Goal: Information Seeking & Learning: Check status

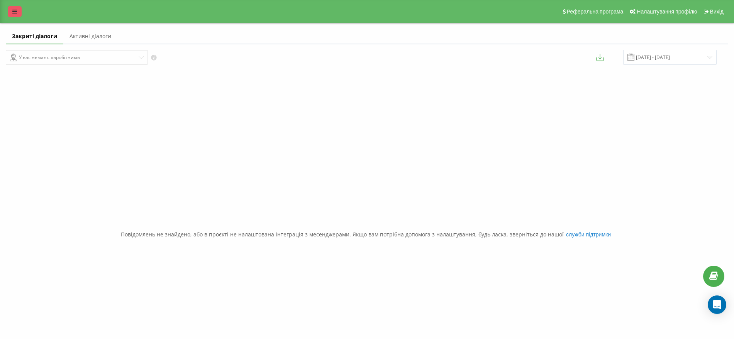
click at [14, 9] on icon at bounding box center [14, 11] width 5 height 5
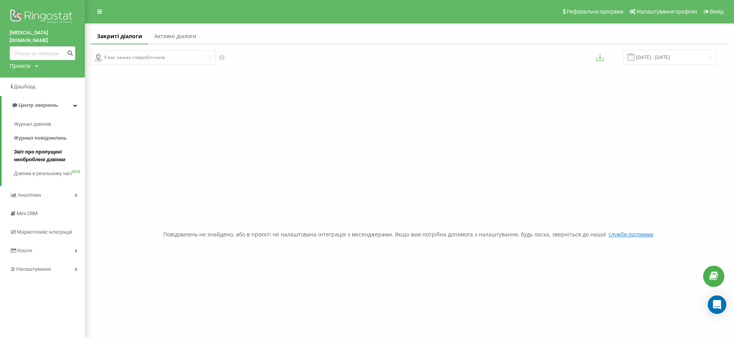
click at [40, 148] on span "Звіт про пропущені необроблені дзвінки" at bounding box center [47, 155] width 67 height 15
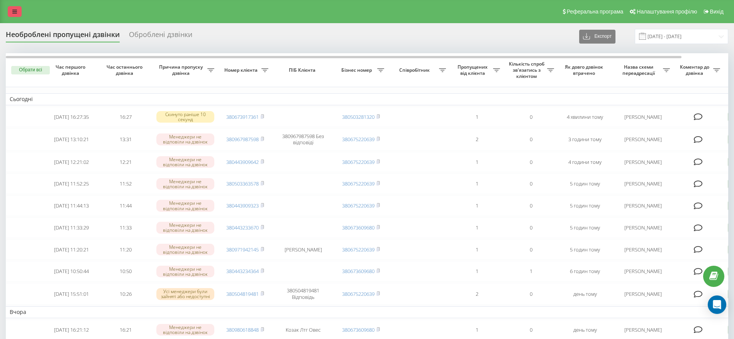
click at [11, 10] on link at bounding box center [15, 11] width 14 height 11
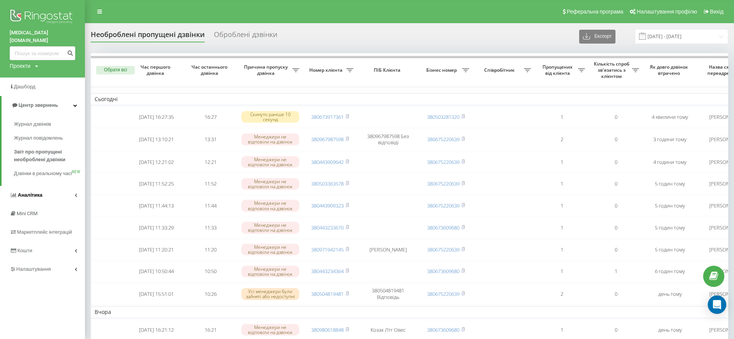
click at [25, 192] on span "Аналiтика" at bounding box center [30, 195] width 25 height 6
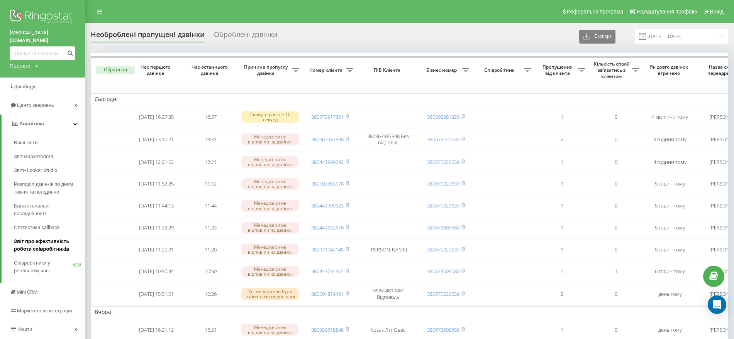
click at [27, 238] on span "Звіт про ефективність роботи співробітників" at bounding box center [47, 245] width 67 height 15
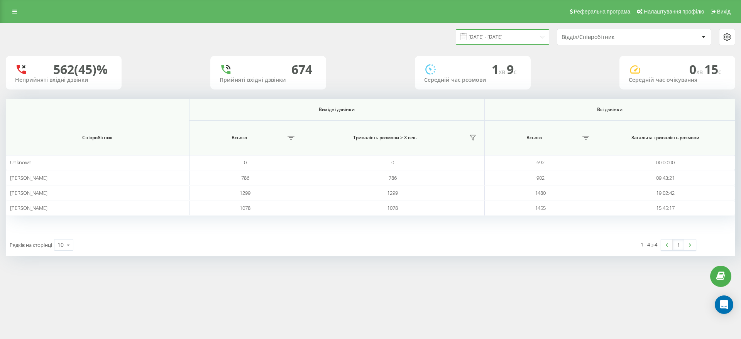
click at [477, 40] on input "[DATE] - [DATE]" at bounding box center [502, 36] width 93 height 15
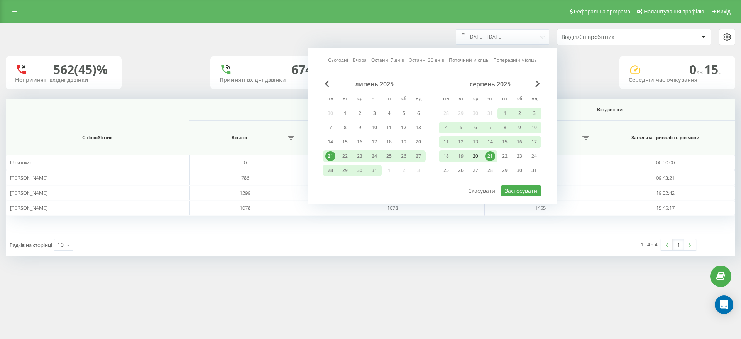
click at [474, 153] on div "20" at bounding box center [476, 156] width 10 height 10
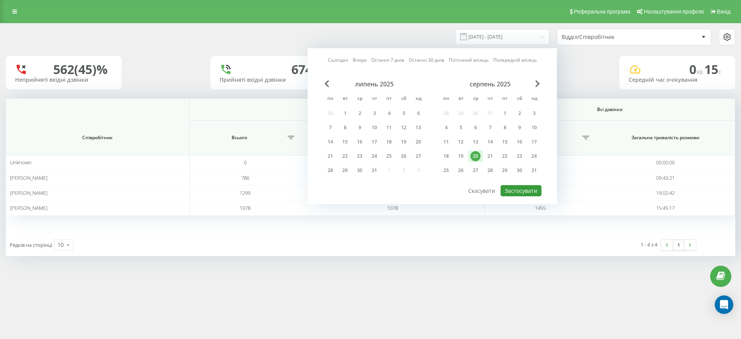
click at [522, 188] on button "Застосувати" at bounding box center [521, 190] width 41 height 11
type input "20.08.2025 - 20.08.2025"
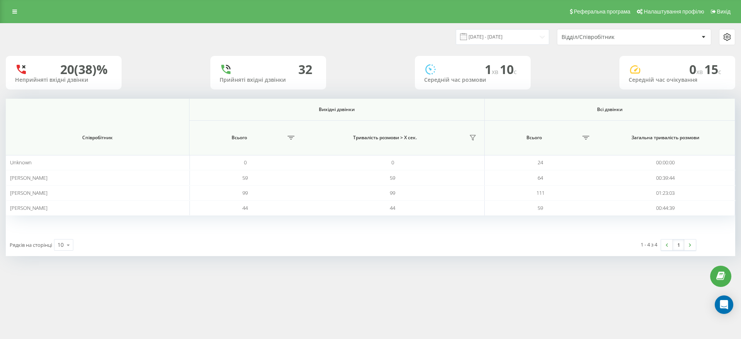
click at [568, 41] on div "Відділ/Співробітник" at bounding box center [635, 36] width 154 height 15
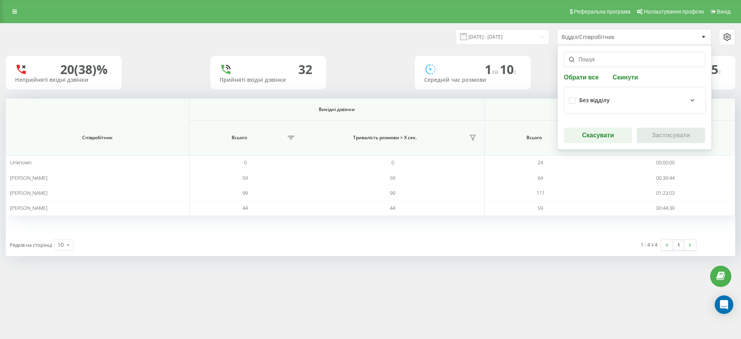
click at [610, 105] on div "Без відділу" at bounding box center [635, 100] width 132 height 17
click at [602, 96] on div "Без відділу" at bounding box center [641, 100] width 122 height 9
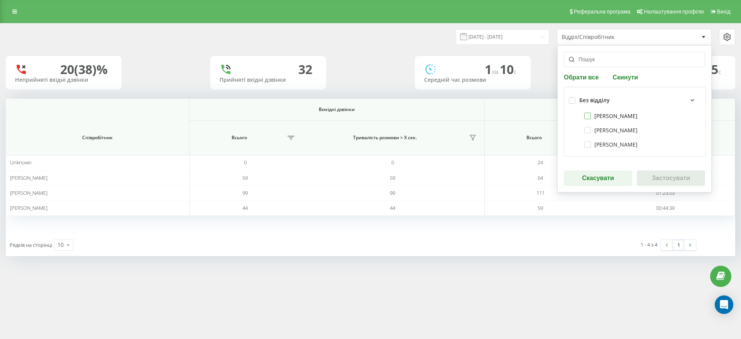
click at [601, 115] on label "Толочко Андрій Володимирович" at bounding box center [611, 116] width 53 height 7
checkbox input "true"
click at [604, 129] on label "Дзецько Наталія Вікторівна" at bounding box center [611, 130] width 53 height 7
checkbox input "true"
click at [602, 143] on label "Брель Дмитро" at bounding box center [611, 144] width 53 height 7
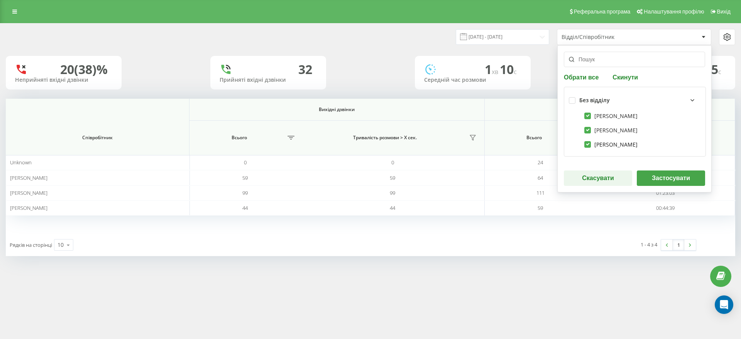
checkbox input "true"
click at [659, 176] on button "Застосувати" at bounding box center [671, 178] width 68 height 15
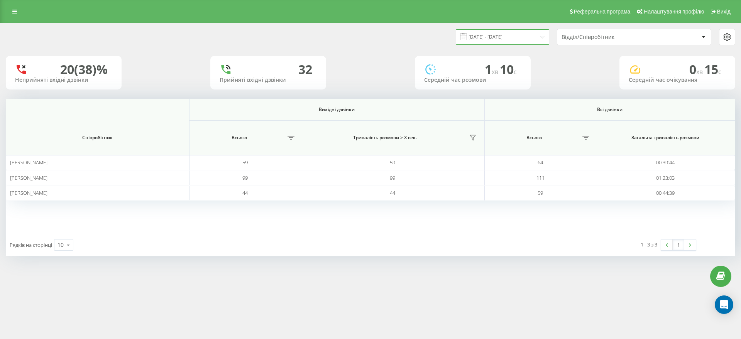
click at [521, 39] on input "20.08.2025 - 20.08.2025" at bounding box center [502, 36] width 93 height 15
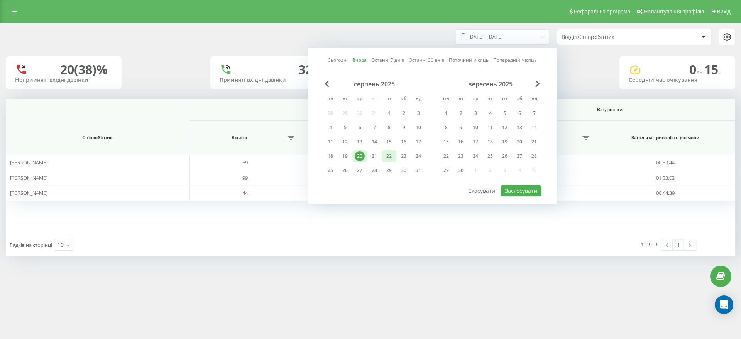
drag, startPoint x: 375, startPoint y: 158, endPoint x: 395, endPoint y: 161, distance: 20.3
click at [375, 157] on div "21" at bounding box center [375, 156] width 10 height 10
click at [525, 185] on button "Застосувати" at bounding box center [521, 190] width 41 height 11
type input "[DATE] - [DATE]"
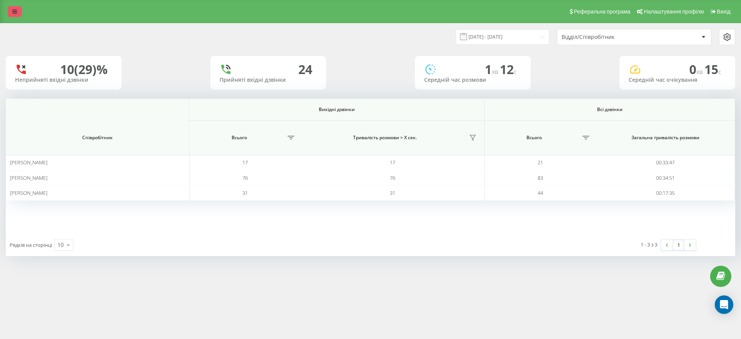
click at [10, 7] on link at bounding box center [15, 11] width 14 height 11
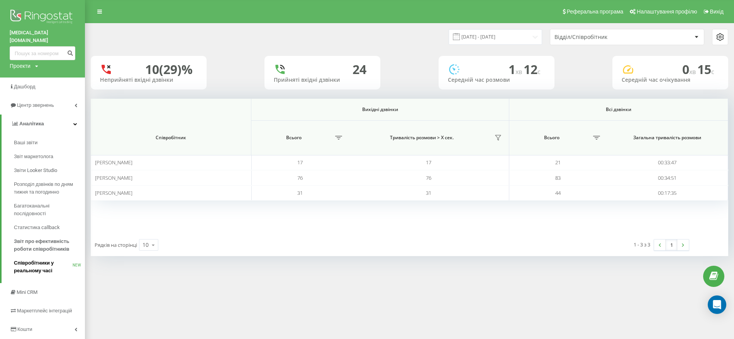
click at [47, 259] on span "Співробітники у реальному часі" at bounding box center [43, 266] width 59 height 15
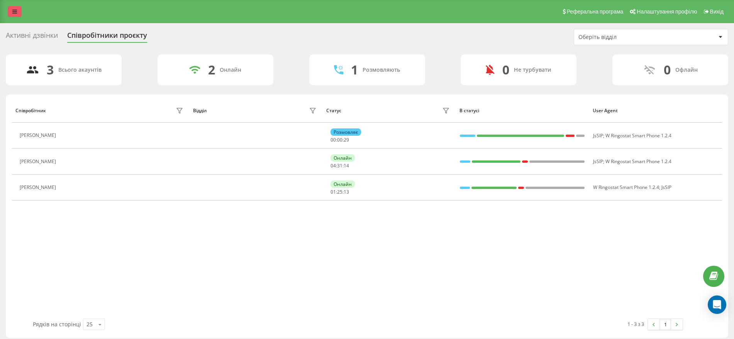
click at [14, 9] on icon at bounding box center [14, 11] width 5 height 5
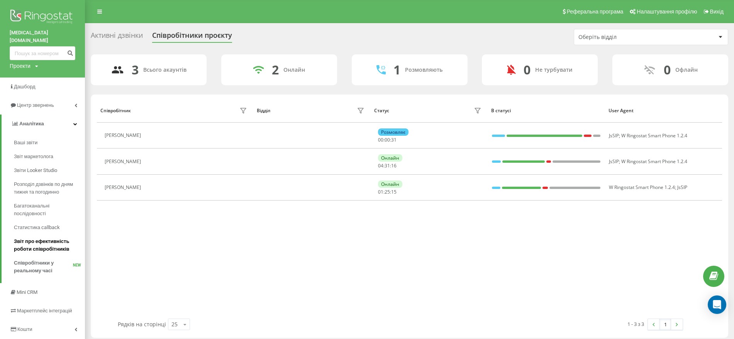
click at [41, 238] on span "Звіт про ефективність роботи співробітників" at bounding box center [47, 245] width 67 height 15
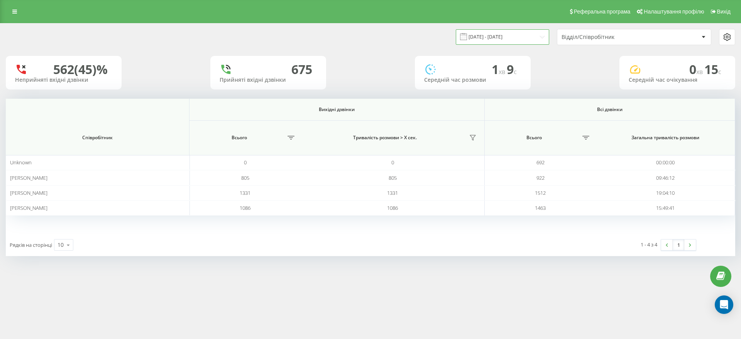
click at [538, 35] on input "[DATE] - [DATE]" at bounding box center [502, 36] width 93 height 15
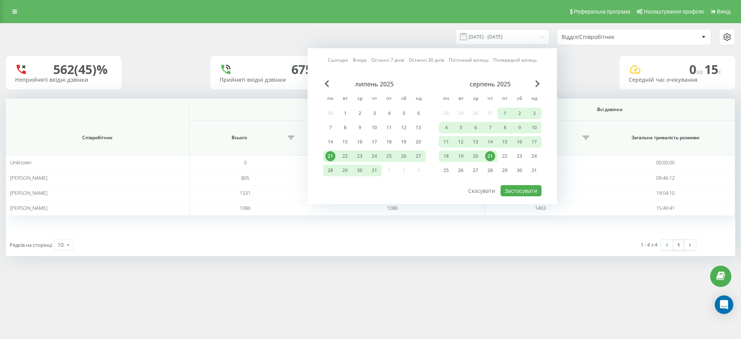
click at [488, 155] on div "21" at bounding box center [490, 156] width 10 height 10
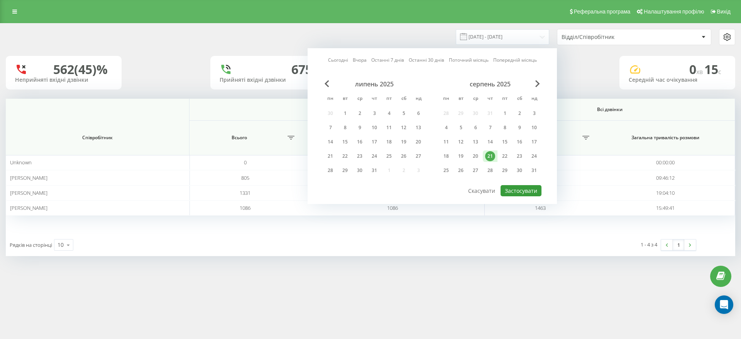
click at [517, 192] on button "Застосувати" at bounding box center [521, 190] width 41 height 11
type input "[DATE] - [DATE]"
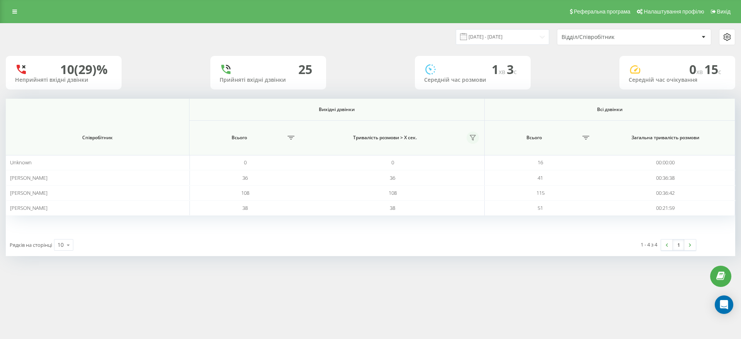
click at [472, 136] on icon at bounding box center [473, 138] width 6 height 6
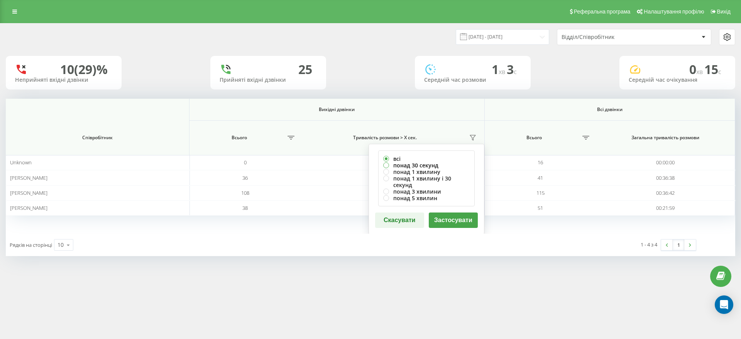
click at [430, 165] on label "понад 30 секунд" at bounding box center [426, 165] width 86 height 7
radio input "true"
click at [451, 213] on button "Застосувати" at bounding box center [453, 220] width 49 height 15
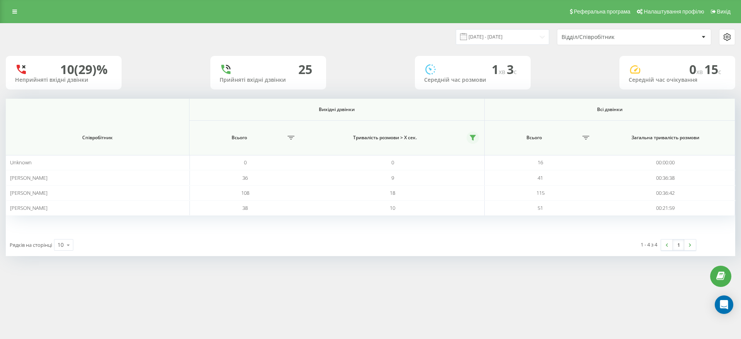
click at [471, 138] on icon at bounding box center [473, 138] width 6 height 6
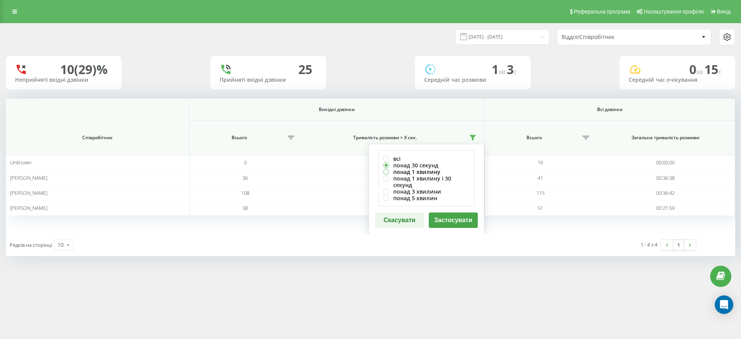
click at [430, 171] on label "понад 1 хвилину" at bounding box center [426, 172] width 86 height 7
radio input "true"
click at [436, 213] on button "Застосувати" at bounding box center [453, 220] width 49 height 15
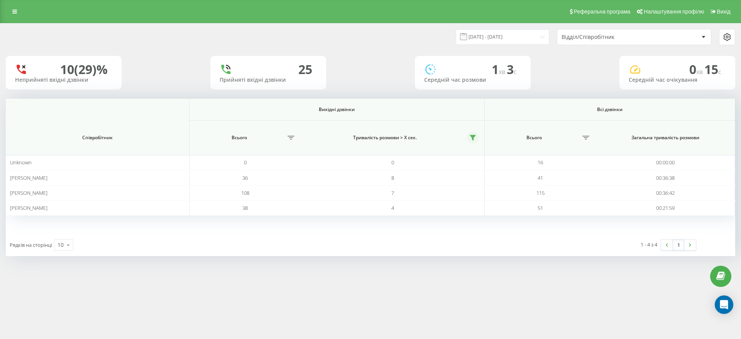
click at [471, 135] on icon at bounding box center [473, 138] width 6 height 6
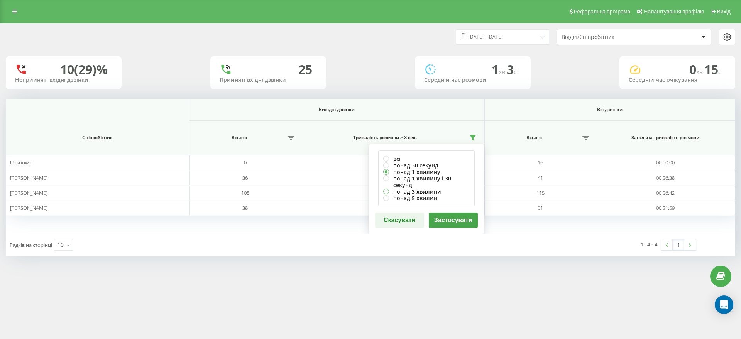
click at [433, 188] on label "понад 3 хвилини" at bounding box center [426, 191] width 86 height 7
radio input "true"
click at [444, 214] on button "Застосувати" at bounding box center [453, 220] width 49 height 15
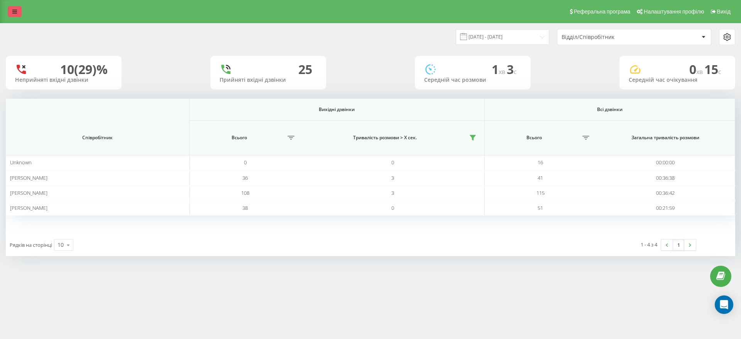
click at [18, 10] on link at bounding box center [15, 11] width 14 height 11
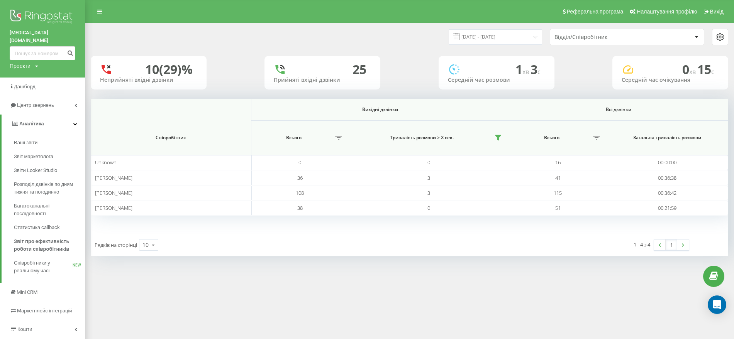
click at [136, 32] on div "21.08.2025 - 21.08.2025 Відділ/Співробітник" at bounding box center [409, 37] width 637 height 16
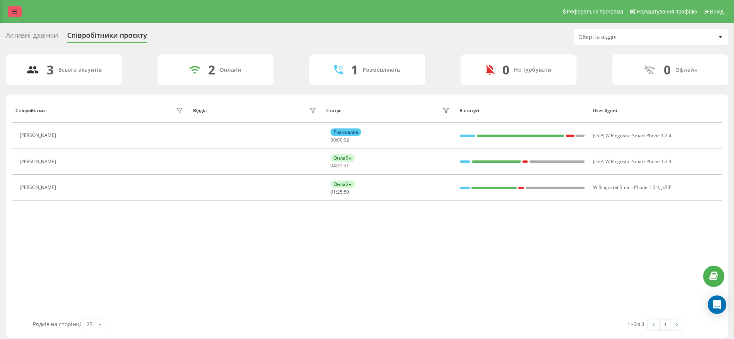
click at [17, 10] on link at bounding box center [15, 11] width 14 height 11
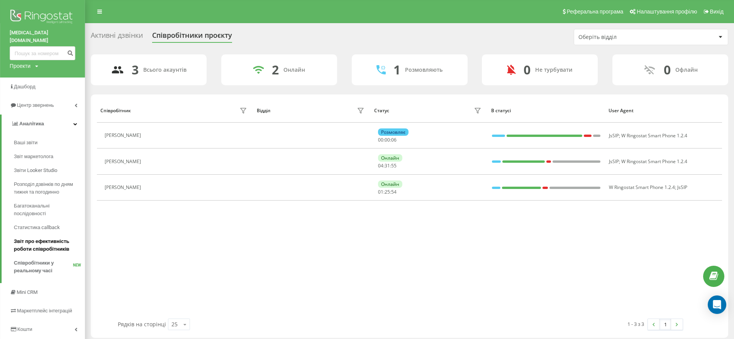
click at [42, 238] on span "Звіт про ефективність роботи співробітників" at bounding box center [47, 245] width 67 height 15
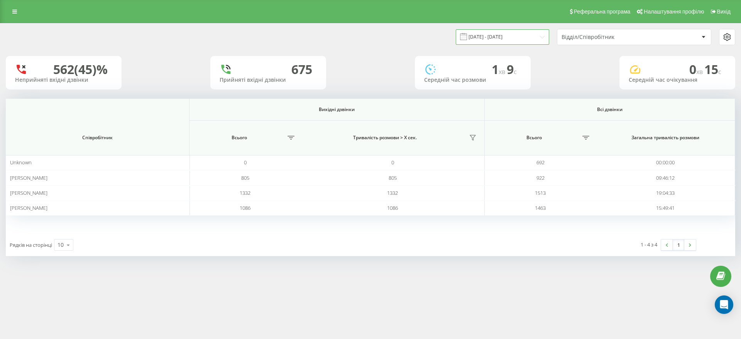
click at [526, 32] on input "21.07.2025 - 21.08.2025" at bounding box center [502, 36] width 93 height 15
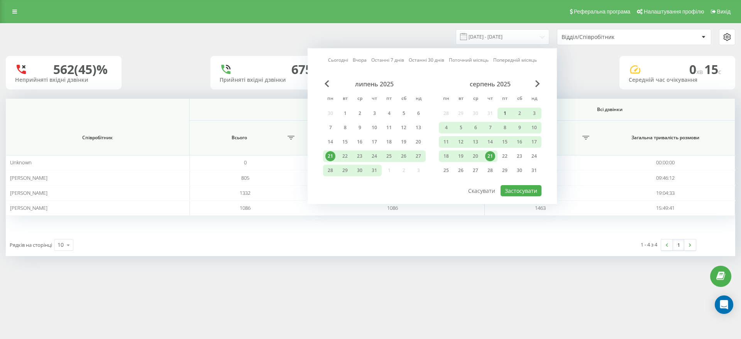
click at [505, 111] on div "1" at bounding box center [505, 113] width 10 height 10
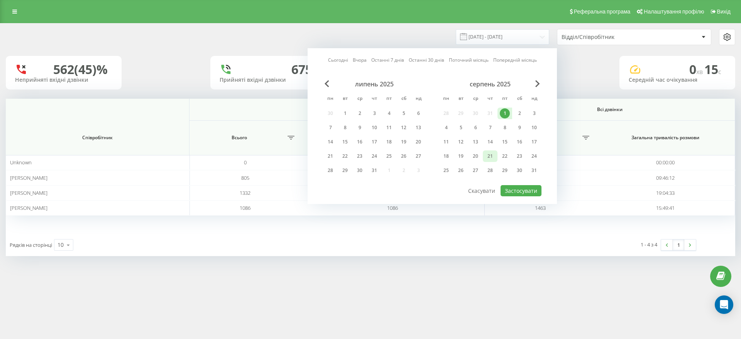
click at [492, 158] on div "21" at bounding box center [490, 156] width 10 height 10
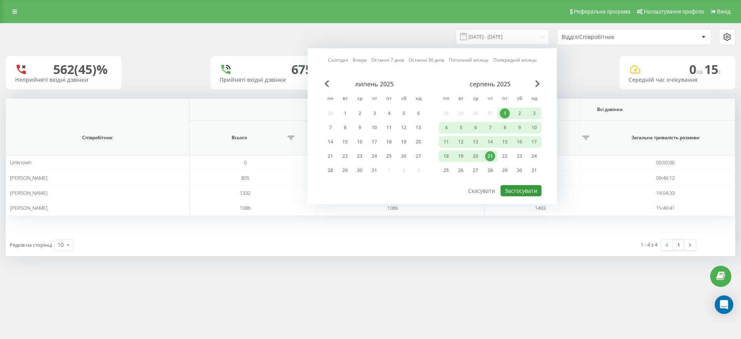
click at [517, 193] on button "Застосувати" at bounding box center [521, 190] width 41 height 11
type input "01.08.2025 - 21.08.2025"
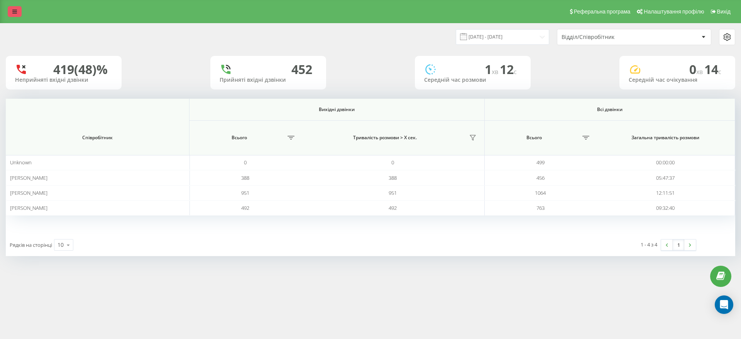
click at [15, 15] on link at bounding box center [15, 11] width 14 height 11
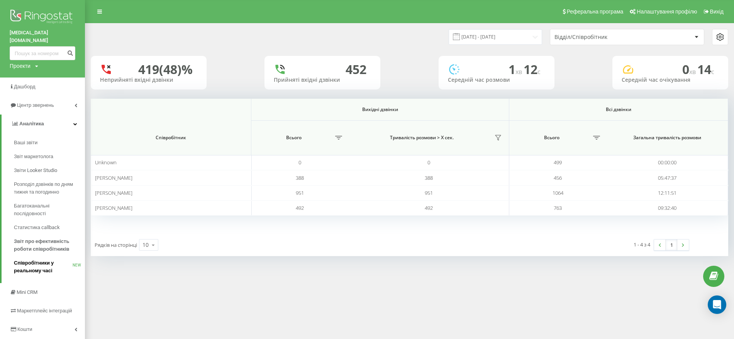
click at [30, 262] on span "Співробітники у реальному часі" at bounding box center [43, 266] width 59 height 15
